Goal: Use online tool/utility: Utilize a website feature to perform a specific function

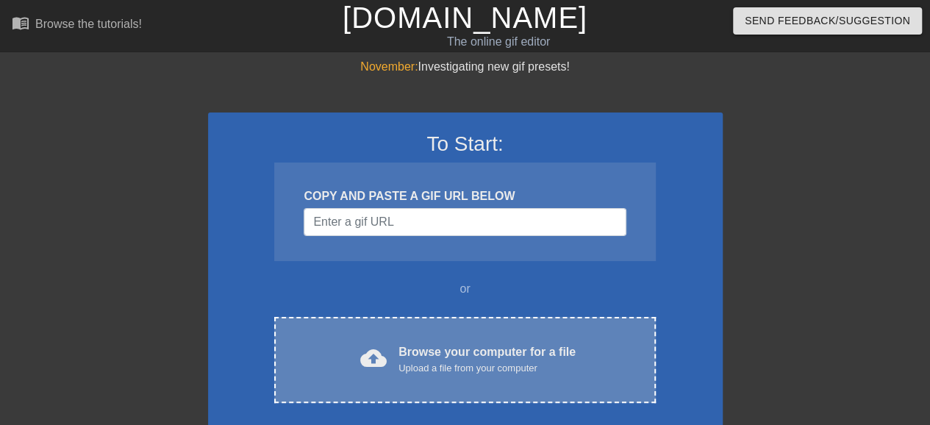
click at [469, 354] on div "Browse your computer for a file Upload a file from your computer" at bounding box center [486, 359] width 177 height 32
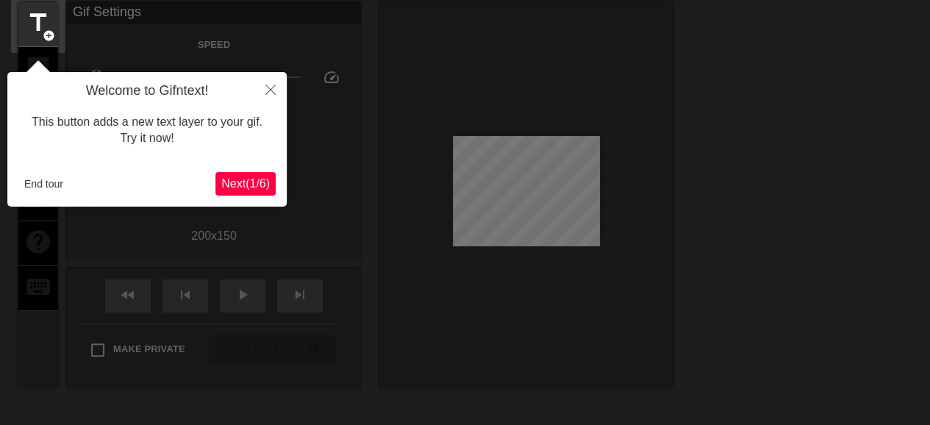
scroll to position [60, 0]
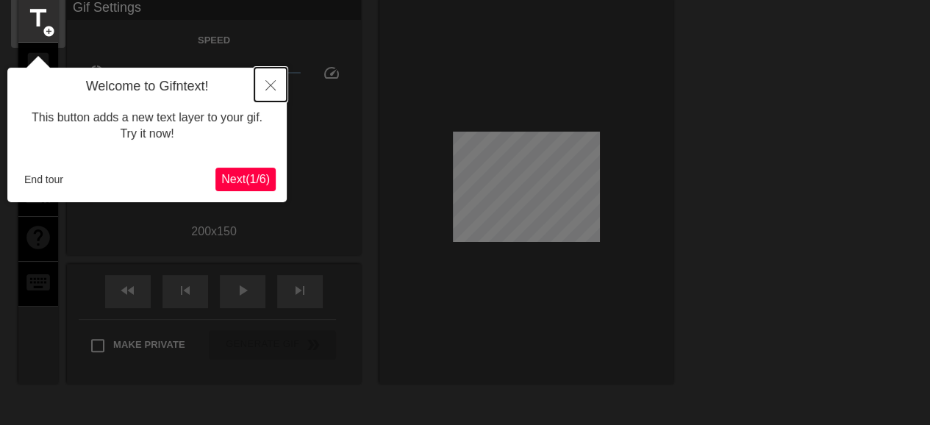
click at [269, 84] on icon "Close" at bounding box center [270, 85] width 10 height 10
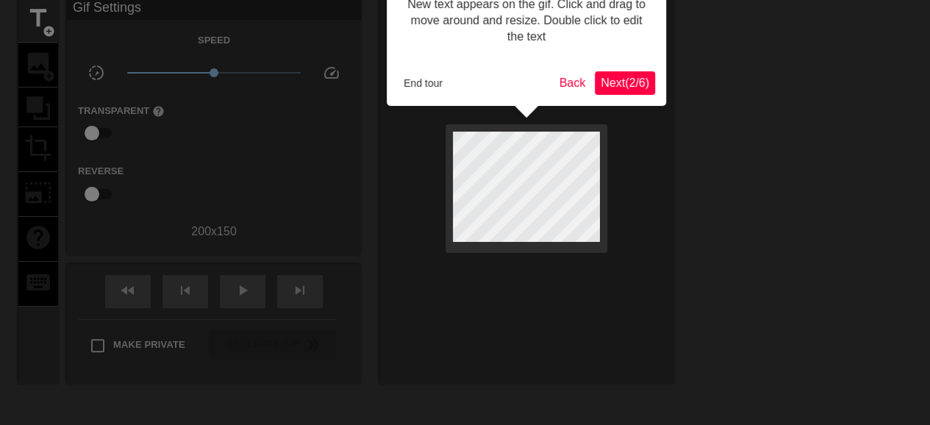
scroll to position [0, 0]
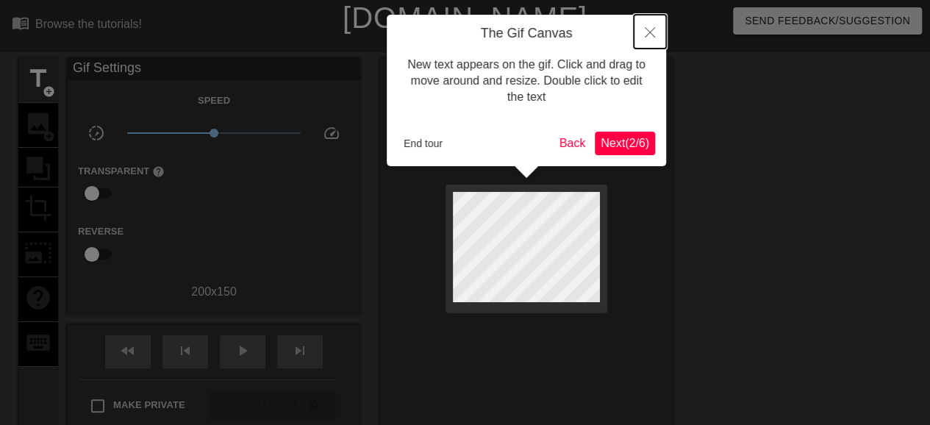
click at [653, 33] on icon "Close" at bounding box center [650, 32] width 10 height 10
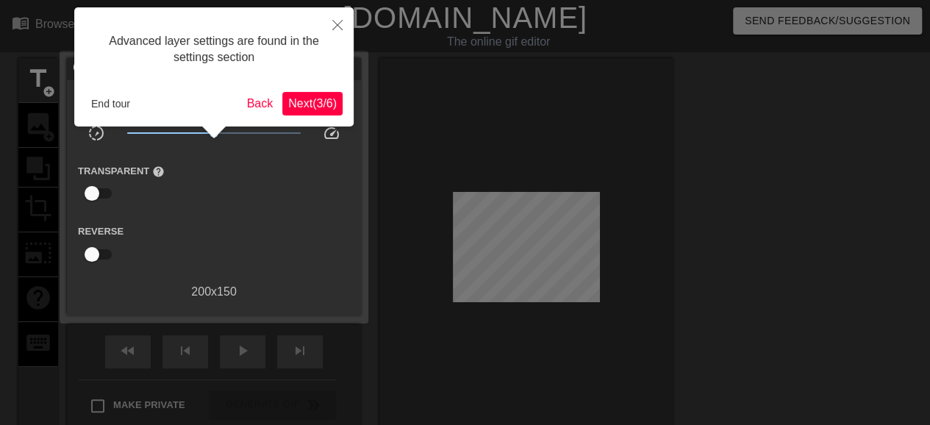
scroll to position [36, 0]
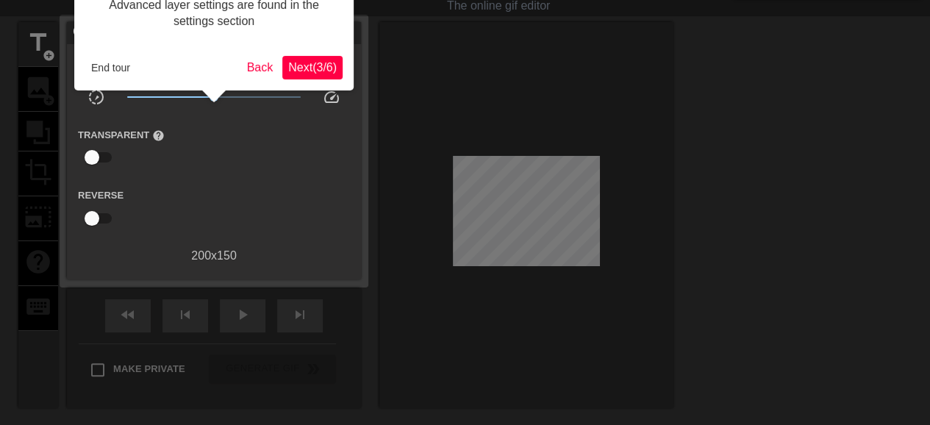
click at [297, 70] on span "Next ( 3 / 6 )" at bounding box center [312, 67] width 49 height 12
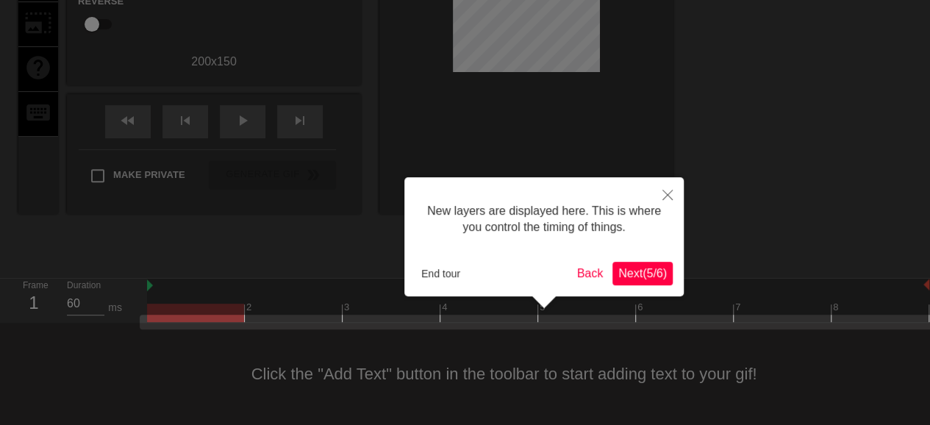
click at [623, 273] on span "Next ( 5 / 6 )" at bounding box center [642, 273] width 49 height 12
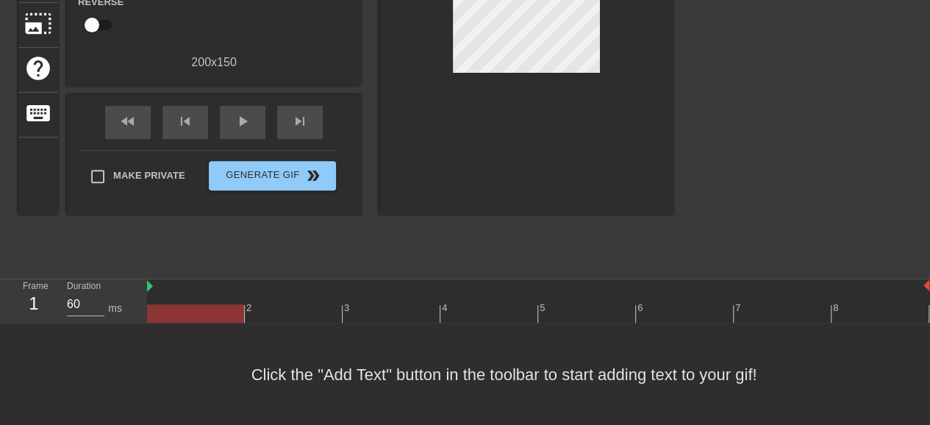
scroll to position [40, 0]
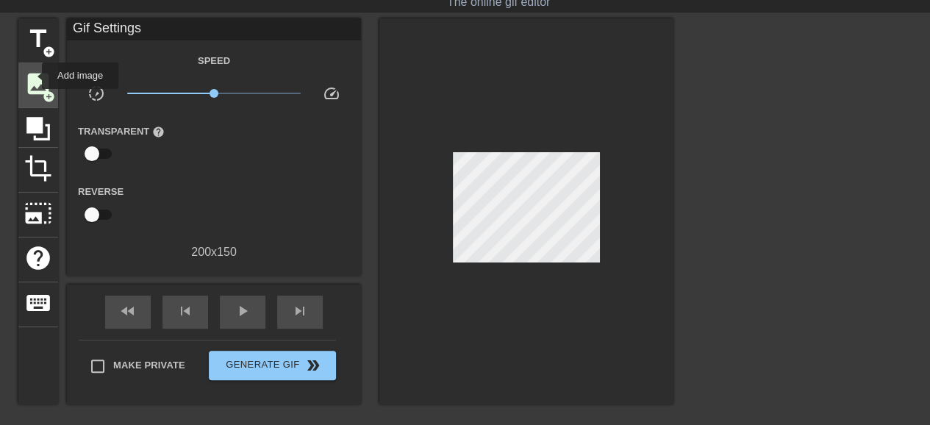
click at [32, 76] on span "image" at bounding box center [38, 84] width 28 height 28
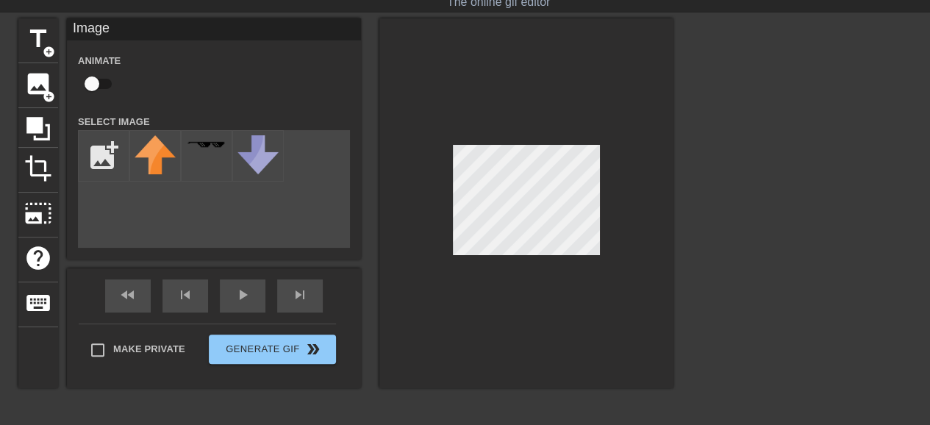
drag, startPoint x: 451, startPoint y: 173, endPoint x: 631, endPoint y: 176, distance: 180.1
click at [631, 176] on div at bounding box center [526, 203] width 294 height 370
click at [563, 59] on div at bounding box center [526, 203] width 294 height 370
click at [110, 157] on input "file" at bounding box center [104, 156] width 50 height 50
type input "C:\fakepath\unnamed__1_-removebg-preview.png"
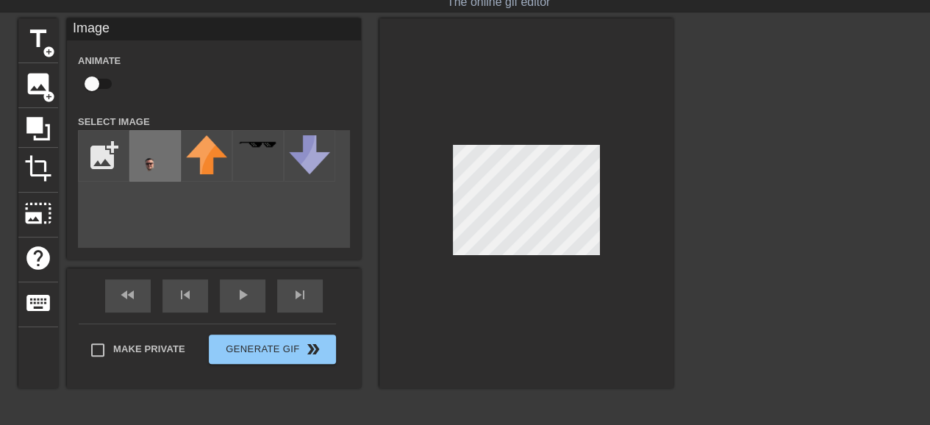
click at [160, 149] on img at bounding box center [155, 178] width 41 height 86
click at [500, 355] on div at bounding box center [526, 203] width 294 height 370
click at [682, 73] on div "title add_circle image add_circle crop photo_size_select_large help keyboard Im…" at bounding box center [465, 238] width 930 height 441
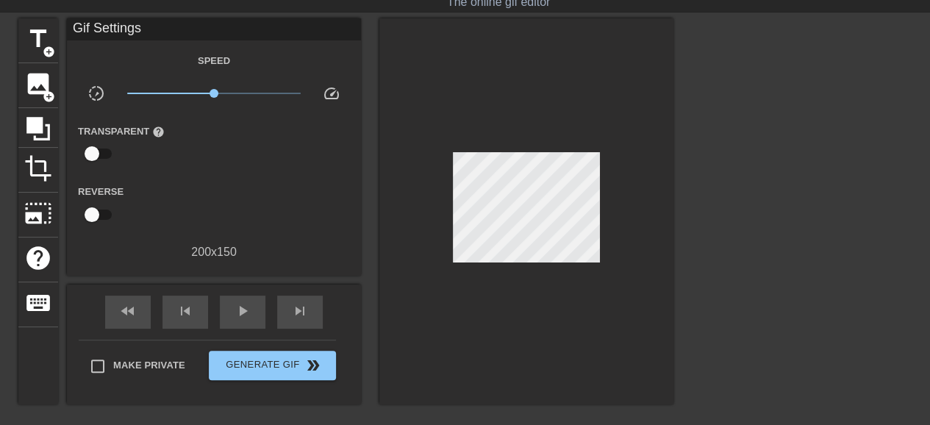
click at [778, 173] on div at bounding box center [801, 238] width 221 height 441
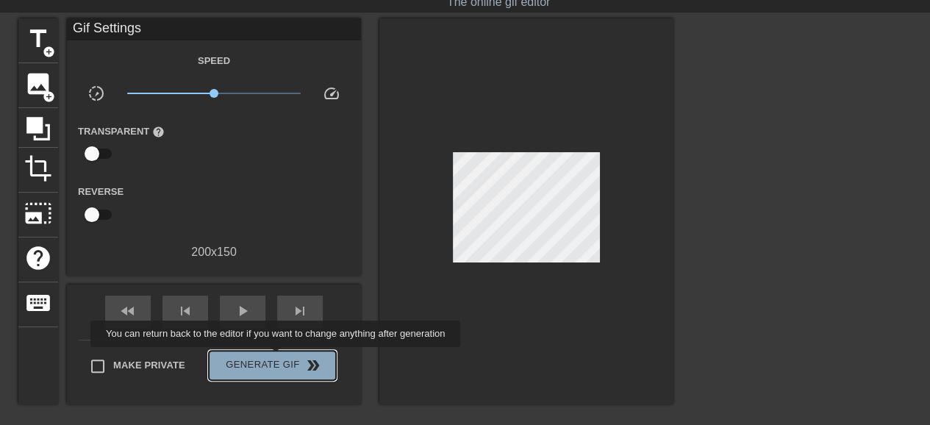
click at [277, 357] on span "Generate Gif double_arrow" at bounding box center [272, 365] width 115 height 18
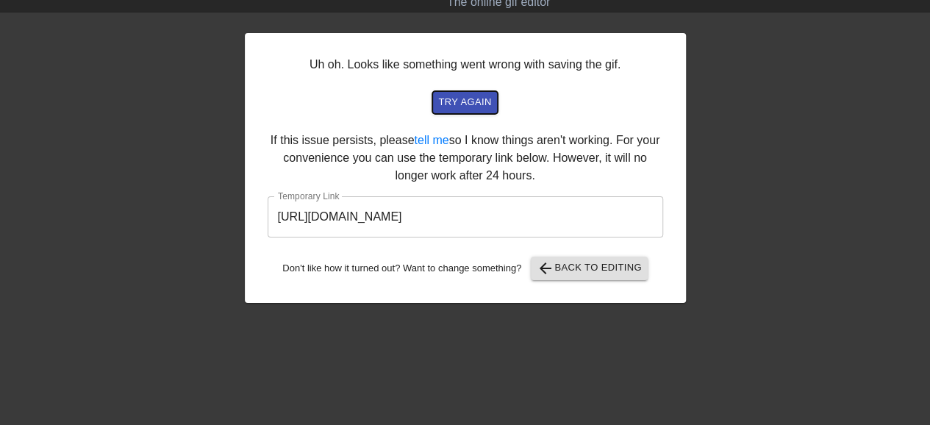
click at [466, 101] on span "try again" at bounding box center [464, 102] width 53 height 17
click at [595, 268] on span "arrow_back Back to Editing" at bounding box center [589, 268] width 105 height 18
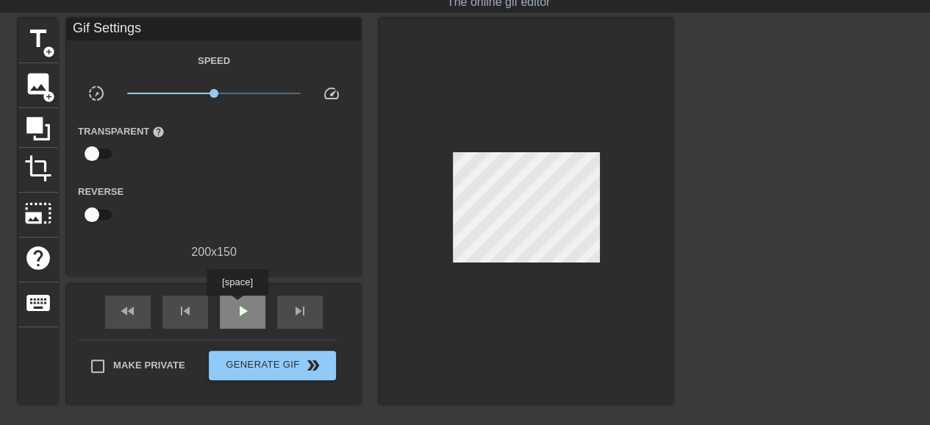
click at [237, 307] on span "play_arrow" at bounding box center [243, 311] width 18 height 18
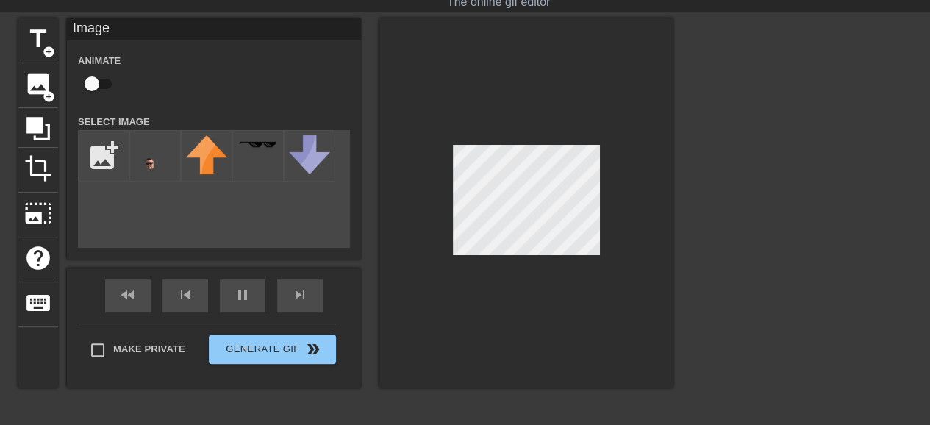
click at [393, 266] on div at bounding box center [526, 203] width 294 height 370
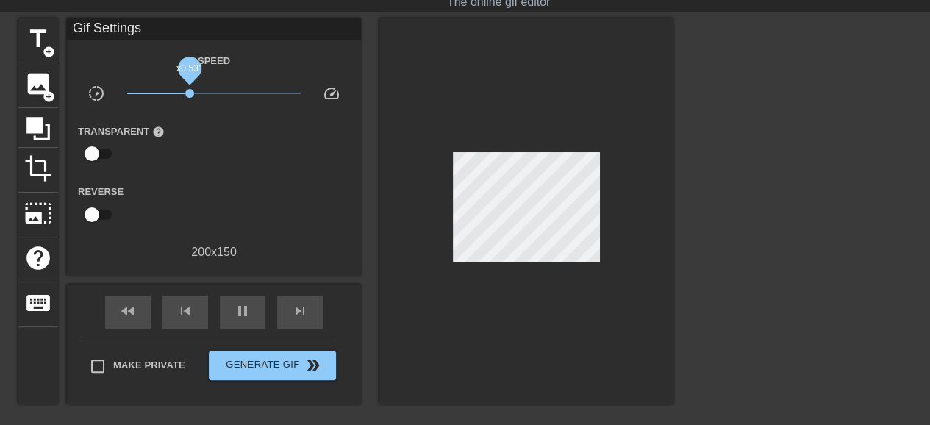
drag, startPoint x: 212, startPoint y: 90, endPoint x: 190, endPoint y: 90, distance: 22.1
click at [190, 90] on span "x0.531" at bounding box center [189, 93] width 9 height 9
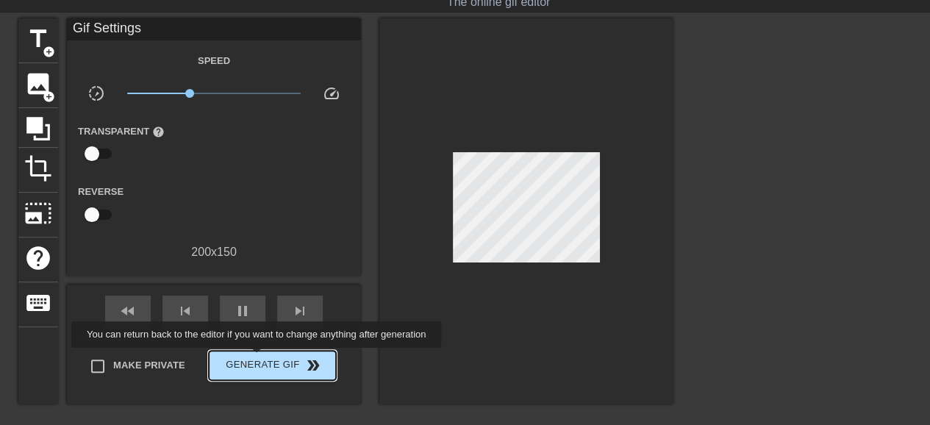
click at [258, 358] on span "Generate Gif double_arrow" at bounding box center [272, 365] width 115 height 18
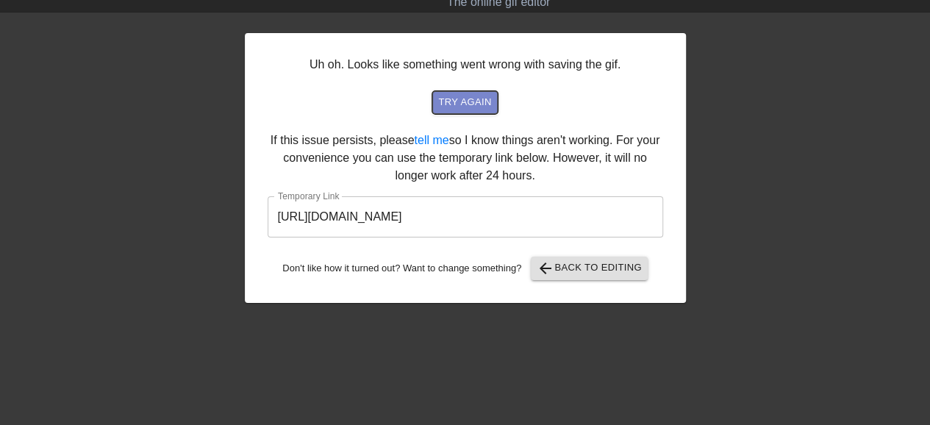
click at [476, 98] on span "try again" at bounding box center [464, 102] width 53 height 17
drag, startPoint x: 476, startPoint y: 98, endPoint x: 617, endPoint y: 51, distance: 148.8
click at [617, 51] on div "Uh oh. Looks like something went wrong with saving the gif. try again If this i…" at bounding box center [465, 168] width 441 height 270
click at [468, 98] on span "try again" at bounding box center [464, 102] width 53 height 17
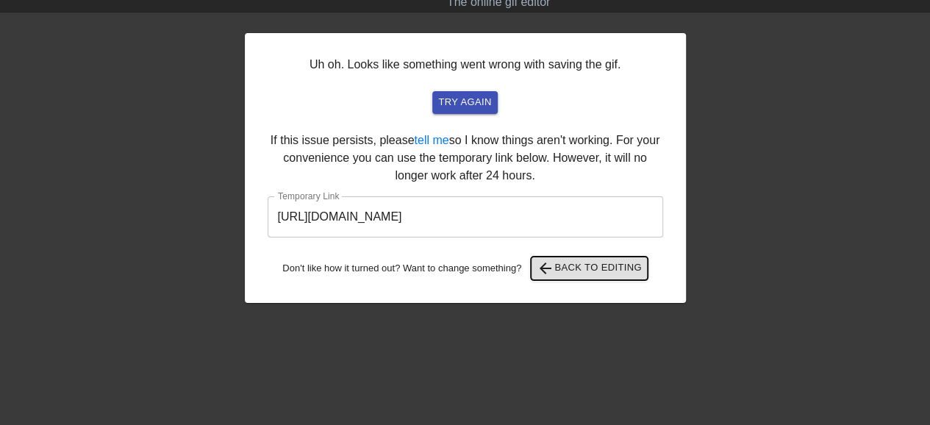
click at [592, 267] on span "arrow_back Back to Editing" at bounding box center [589, 268] width 105 height 18
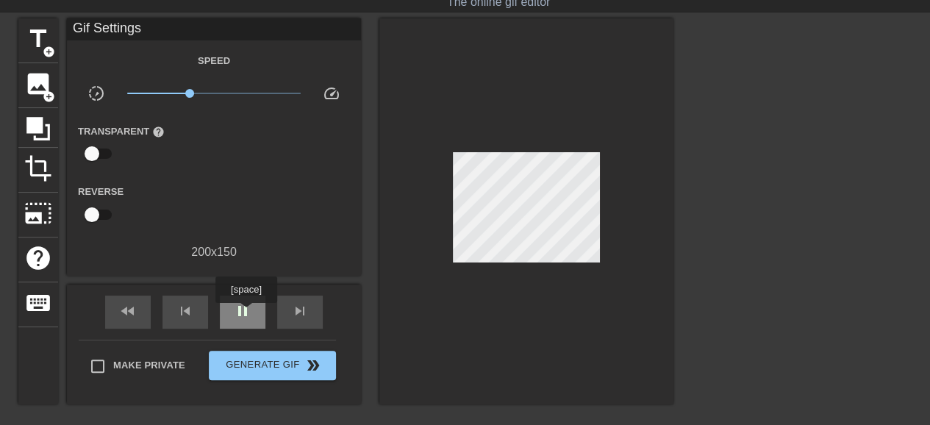
click at [246, 313] on span "pause" at bounding box center [243, 311] width 18 height 18
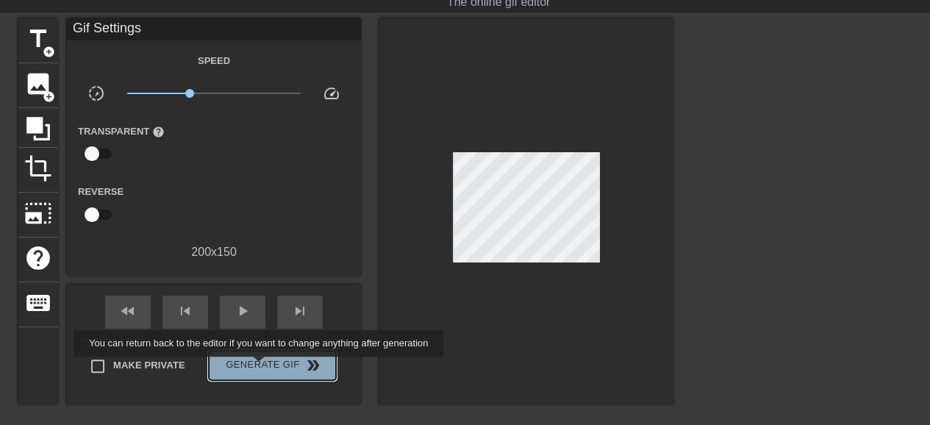
click at [260, 367] on span "Generate Gif double_arrow" at bounding box center [272, 365] width 115 height 18
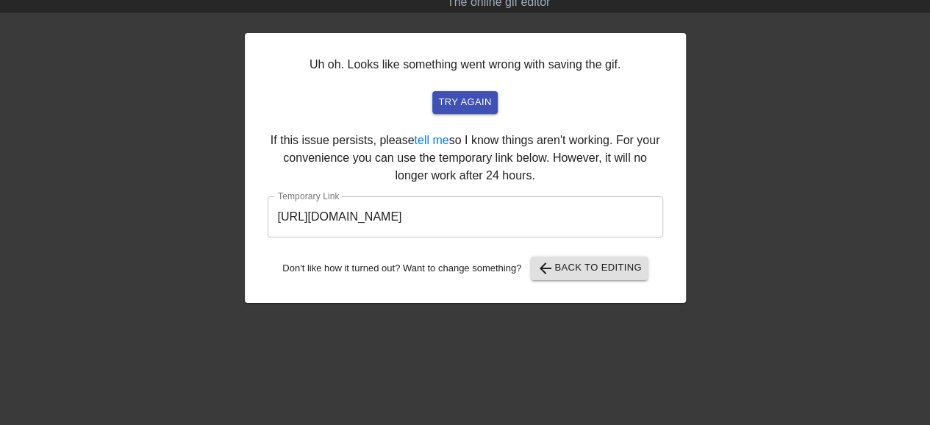
click at [162, 178] on div at bounding box center [117, 238] width 221 height 441
click at [576, 266] on span "arrow_back Back to Editing" at bounding box center [589, 268] width 105 height 18
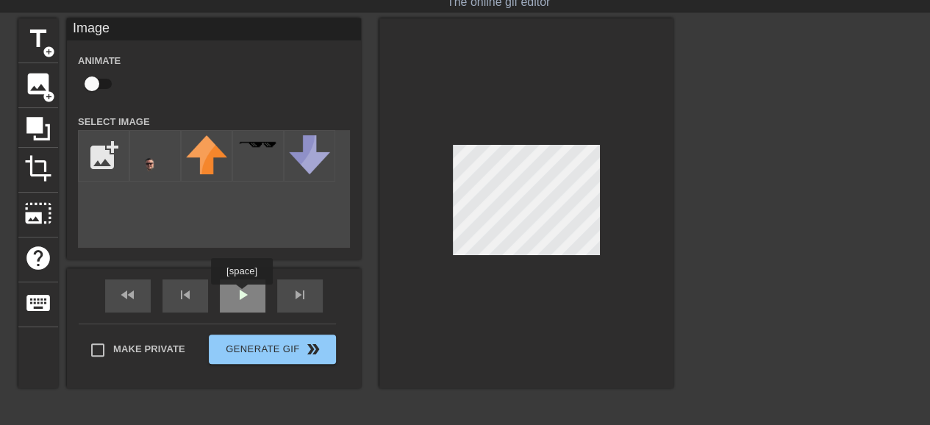
click at [238, 295] on div "fast_rewind skip_previous play_arrow skip_next" at bounding box center [214, 295] width 240 height 55
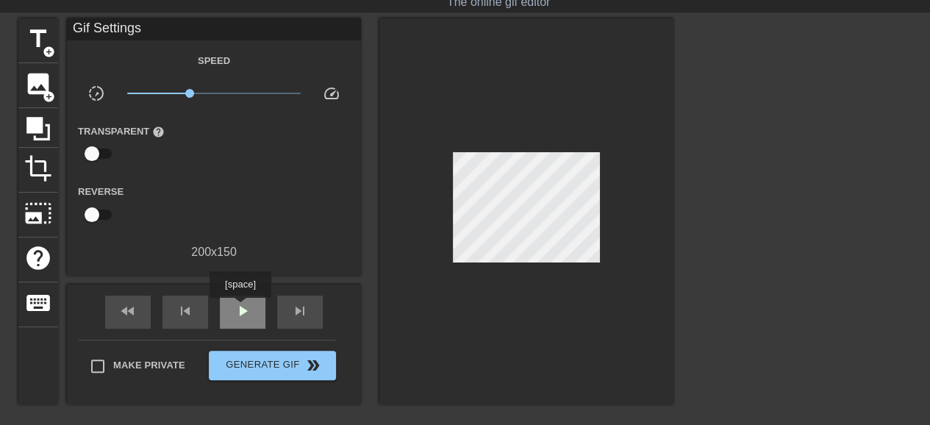
click at [240, 308] on span "play_arrow" at bounding box center [243, 311] width 18 height 18
drag, startPoint x: 434, startPoint y: 231, endPoint x: 491, endPoint y: 293, distance: 84.8
click at [491, 293] on div at bounding box center [526, 211] width 294 height 386
drag, startPoint x: 420, startPoint y: 104, endPoint x: 634, endPoint y: 311, distance: 297.9
click at [635, 315] on div at bounding box center [526, 211] width 294 height 386
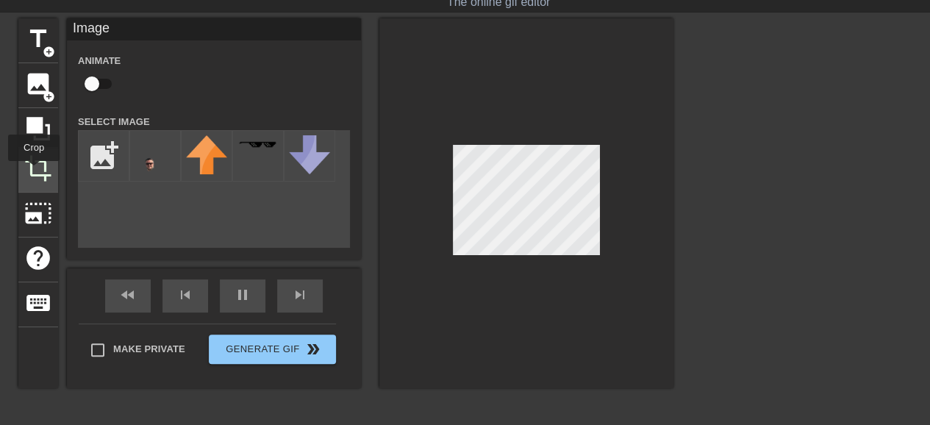
click at [34, 171] on span "crop" at bounding box center [38, 168] width 28 height 28
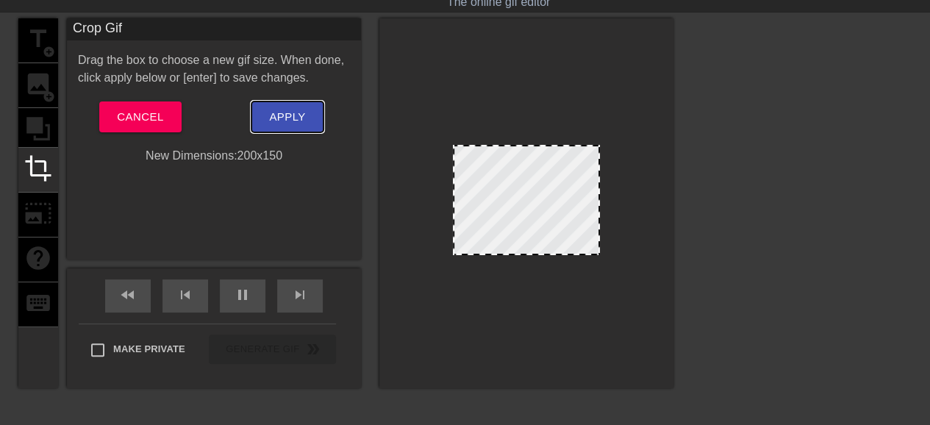
click at [295, 115] on span "Apply" at bounding box center [287, 116] width 36 height 19
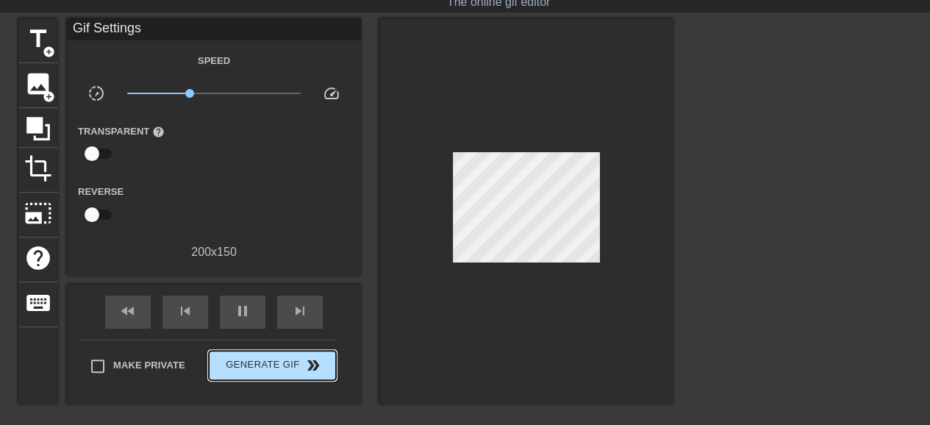
click at [259, 346] on div "Make Private Generate Gif double_arrow" at bounding box center [207, 369] width 257 height 58
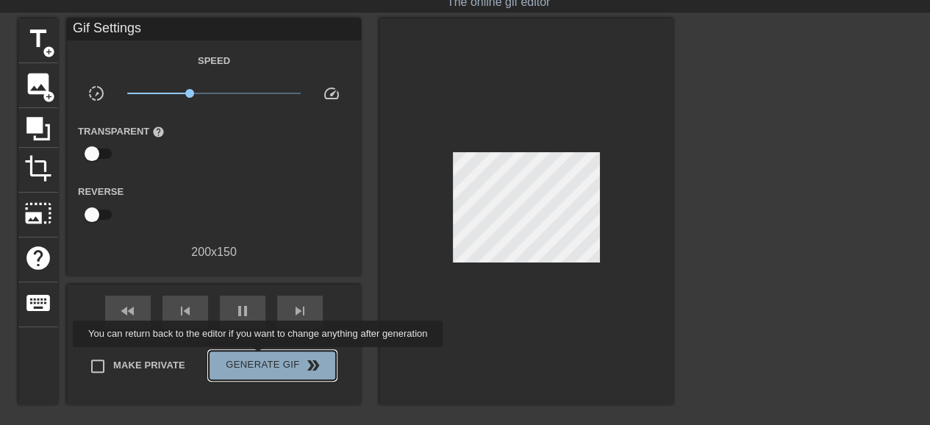
click at [259, 357] on span "Generate Gif double_arrow" at bounding box center [272, 365] width 115 height 18
